Goal: Browse casually: Explore the website without a specific task or goal

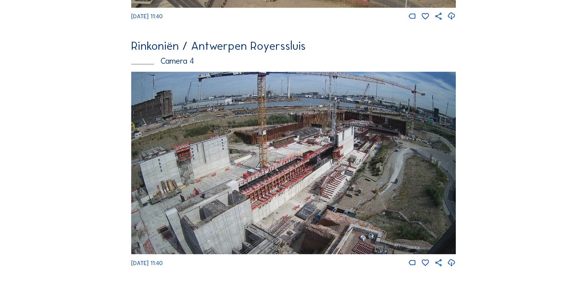
scroll to position [1023, 0]
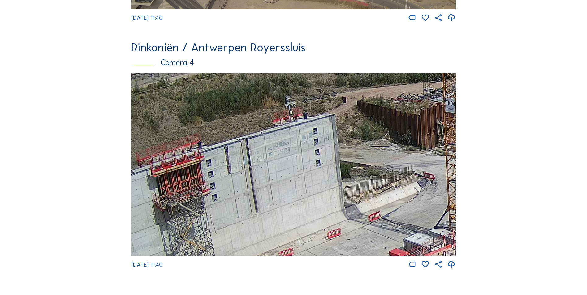
drag, startPoint x: 282, startPoint y: 142, endPoint x: 293, endPoint y: 138, distance: 12.3
click at [293, 138] on img at bounding box center [293, 164] width 324 height 182
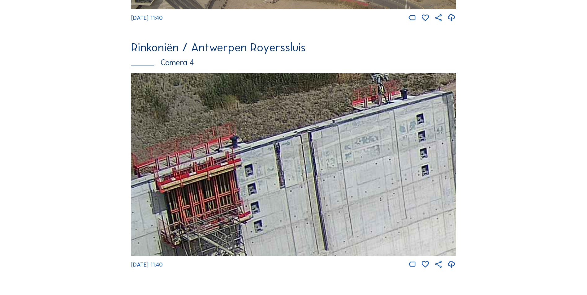
drag, startPoint x: 298, startPoint y: 141, endPoint x: 350, endPoint y: 114, distance: 59.3
click at [350, 114] on img at bounding box center [293, 164] width 324 height 182
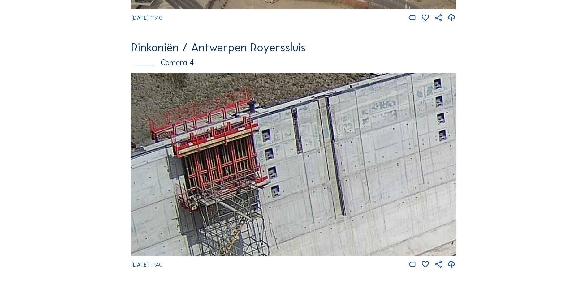
drag, startPoint x: 269, startPoint y: 147, endPoint x: 276, endPoint y: 110, distance: 37.5
click at [276, 110] on img at bounding box center [293, 164] width 324 height 182
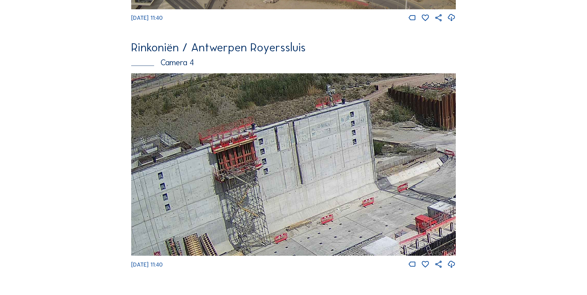
drag, startPoint x: 319, startPoint y: 111, endPoint x: 311, endPoint y: 120, distance: 12.5
click at [311, 120] on img at bounding box center [293, 164] width 324 height 182
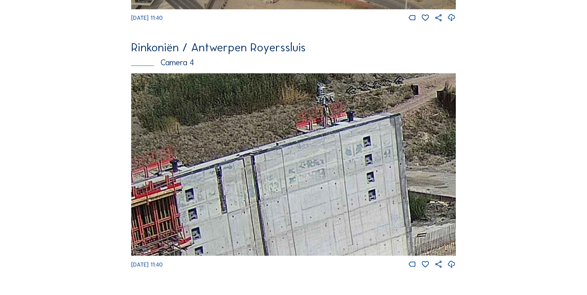
drag, startPoint x: 330, startPoint y: 122, endPoint x: 333, endPoint y: 130, distance: 8.2
click at [333, 130] on img at bounding box center [293, 164] width 324 height 182
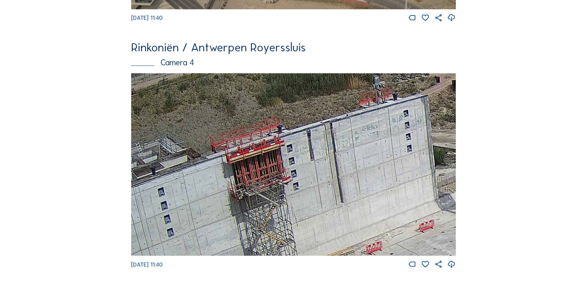
drag, startPoint x: 214, startPoint y: 162, endPoint x: 263, endPoint y: 134, distance: 56.1
click at [263, 134] on img at bounding box center [293, 164] width 324 height 182
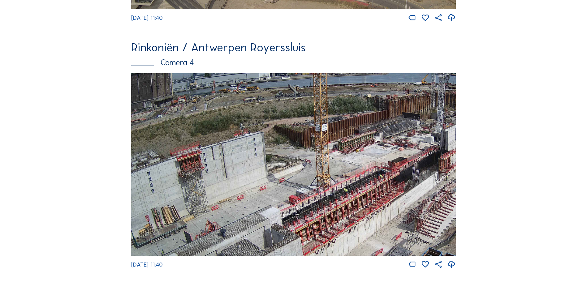
drag, startPoint x: 290, startPoint y: 130, endPoint x: 262, endPoint y: 150, distance: 34.9
click at [262, 150] on img at bounding box center [293, 164] width 324 height 182
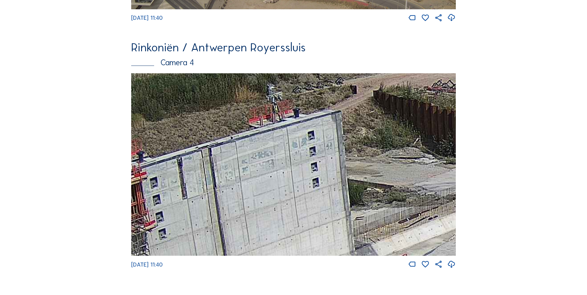
drag, startPoint x: 246, startPoint y: 144, endPoint x: 283, endPoint y: 129, distance: 40.4
click at [283, 129] on img at bounding box center [293, 164] width 324 height 182
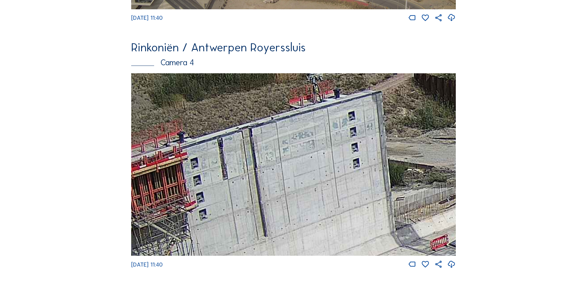
drag, startPoint x: 144, startPoint y: 165, endPoint x: 186, endPoint y: 144, distance: 47.3
click at [186, 144] on img at bounding box center [293, 164] width 324 height 182
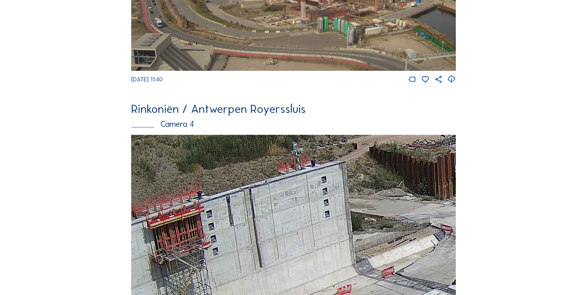
scroll to position [961, 0]
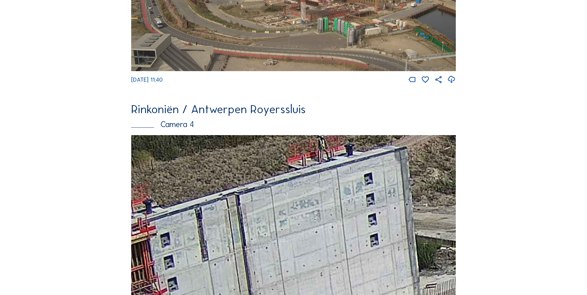
drag, startPoint x: 273, startPoint y: 191, endPoint x: 266, endPoint y: 222, distance: 32.0
click at [266, 224] on img at bounding box center [293, 226] width 324 height 182
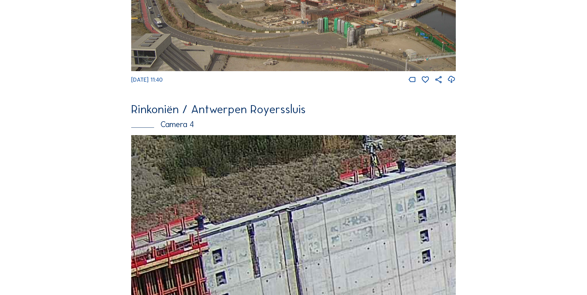
drag, startPoint x: 216, startPoint y: 245, endPoint x: 279, endPoint y: 233, distance: 63.4
click at [279, 233] on img at bounding box center [293, 226] width 324 height 182
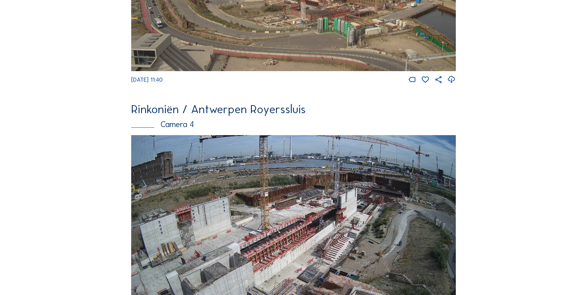
drag, startPoint x: 202, startPoint y: 240, endPoint x: 248, endPoint y: 181, distance: 75.0
click at [248, 181] on img at bounding box center [293, 226] width 324 height 182
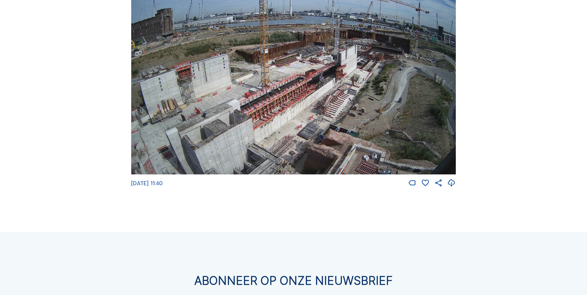
scroll to position [1085, 0]
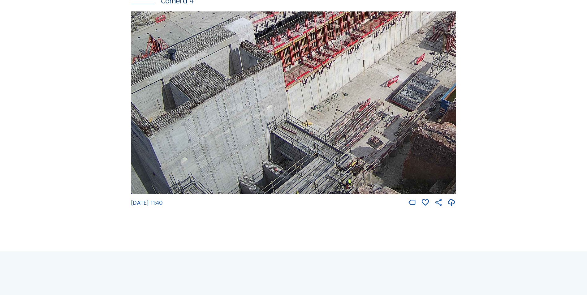
drag, startPoint x: 235, startPoint y: 149, endPoint x: 259, endPoint y: 63, distance: 88.5
click at [259, 63] on img at bounding box center [293, 102] width 324 height 182
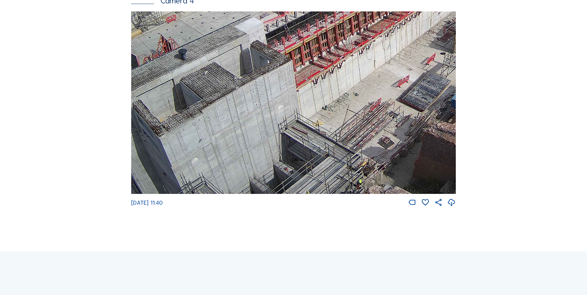
drag, startPoint x: 234, startPoint y: 156, endPoint x: 246, endPoint y: 117, distance: 41.2
click at [246, 117] on img at bounding box center [293, 102] width 324 height 182
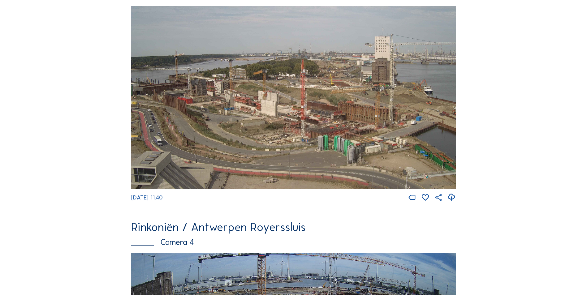
scroll to position [806, 0]
